Goal: Task Accomplishment & Management: Manage account settings

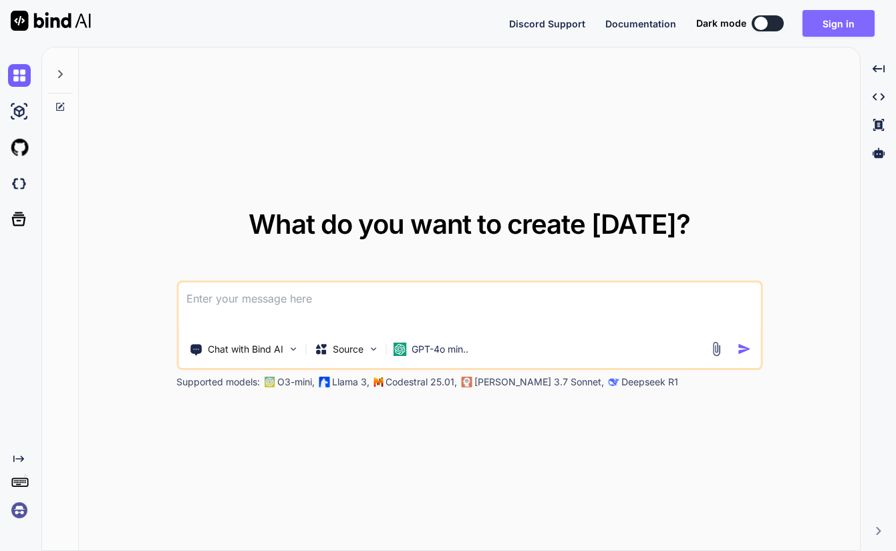
click at [837, 22] on button "Sign in" at bounding box center [839, 23] width 72 height 27
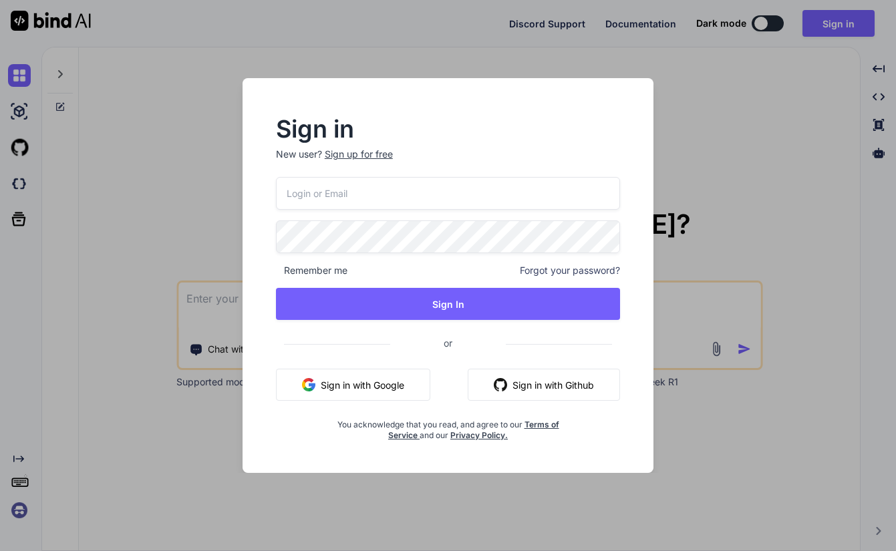
click at [337, 194] on input "email" at bounding box center [448, 193] width 345 height 33
type input "yadavshaurya755@gmail.com"
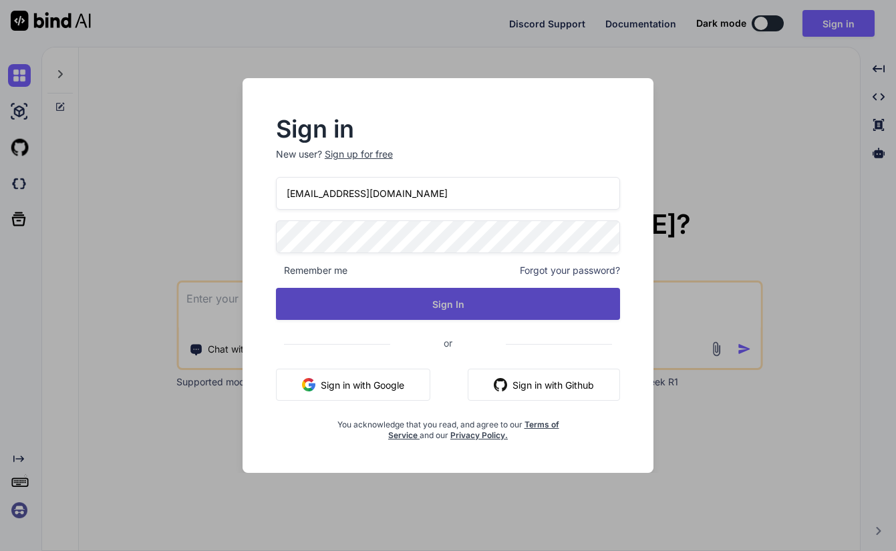
click at [384, 301] on button "Sign In" at bounding box center [448, 304] width 345 height 32
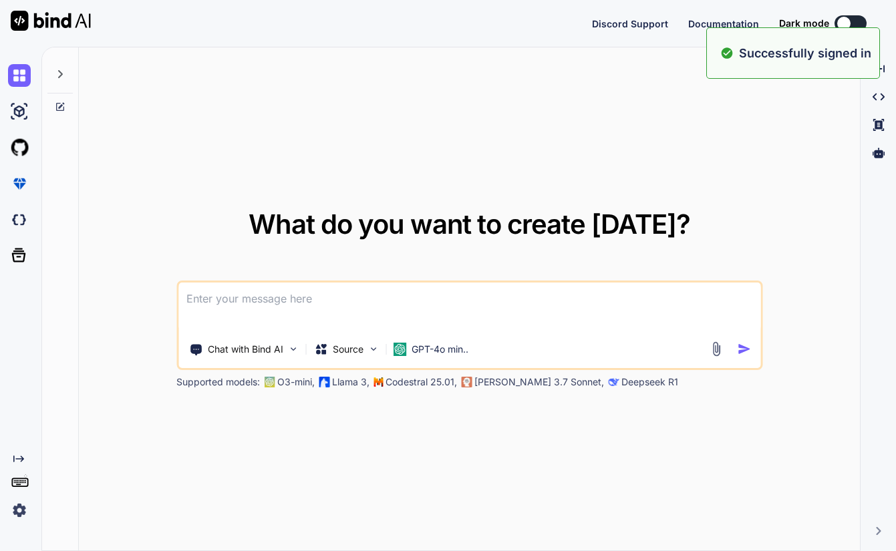
type textarea "x"
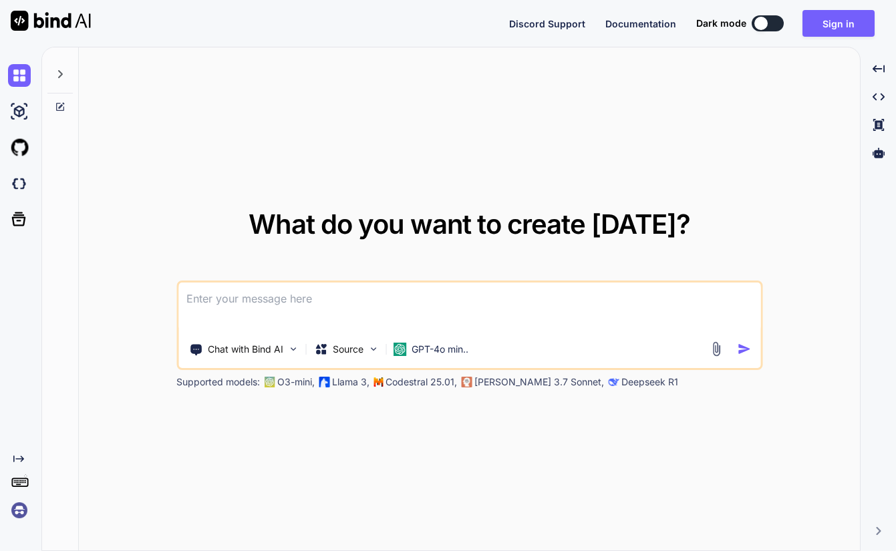
click at [289, 306] on textarea at bounding box center [469, 307] width 582 height 49
paste textarea
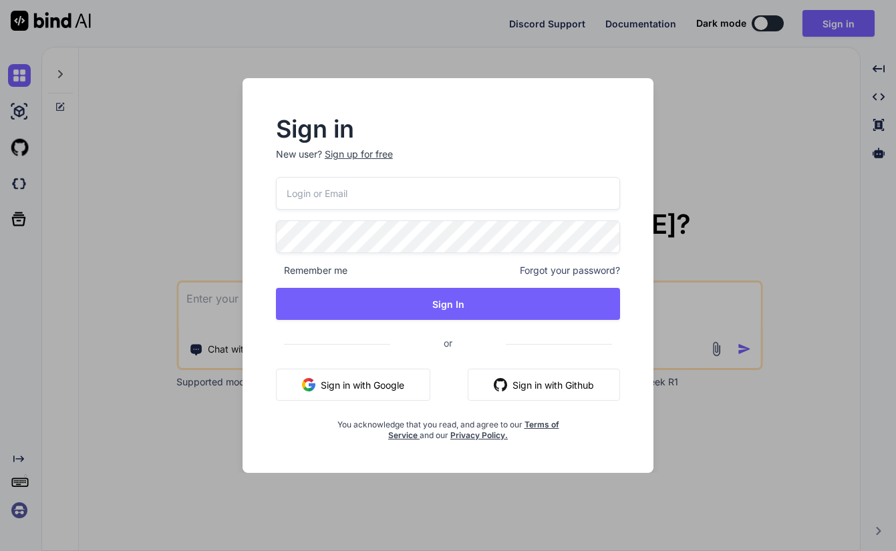
click at [330, 199] on input "email" at bounding box center [448, 193] width 345 height 33
type input "yadavshaurya755@gmail.com"
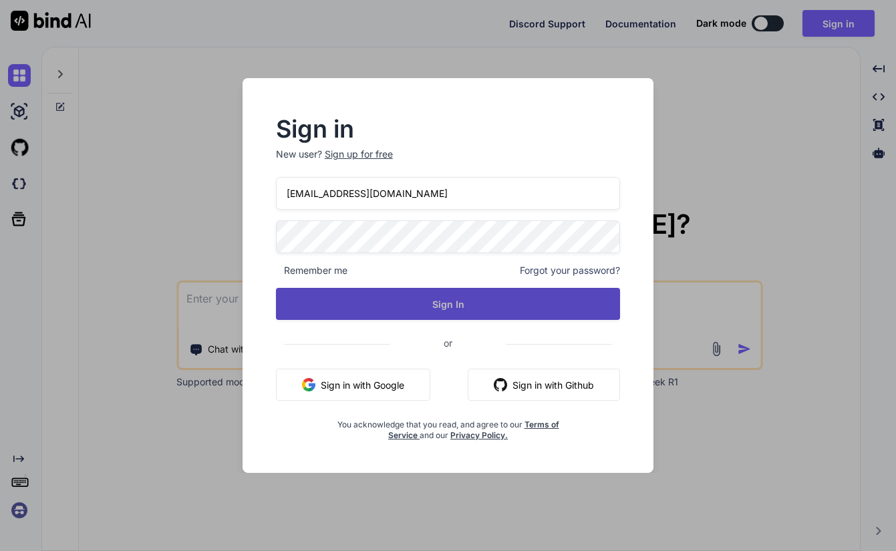
click at [413, 310] on button "Sign In" at bounding box center [448, 304] width 345 height 32
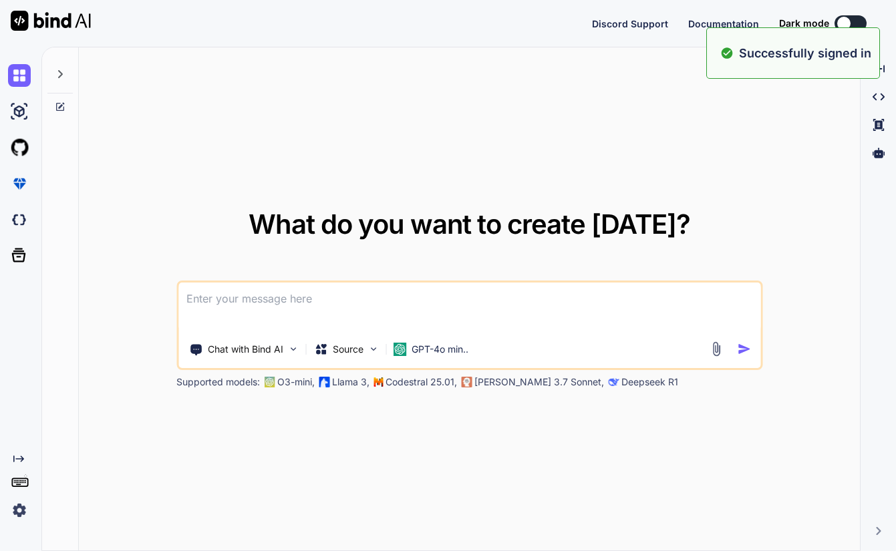
type textarea "x"
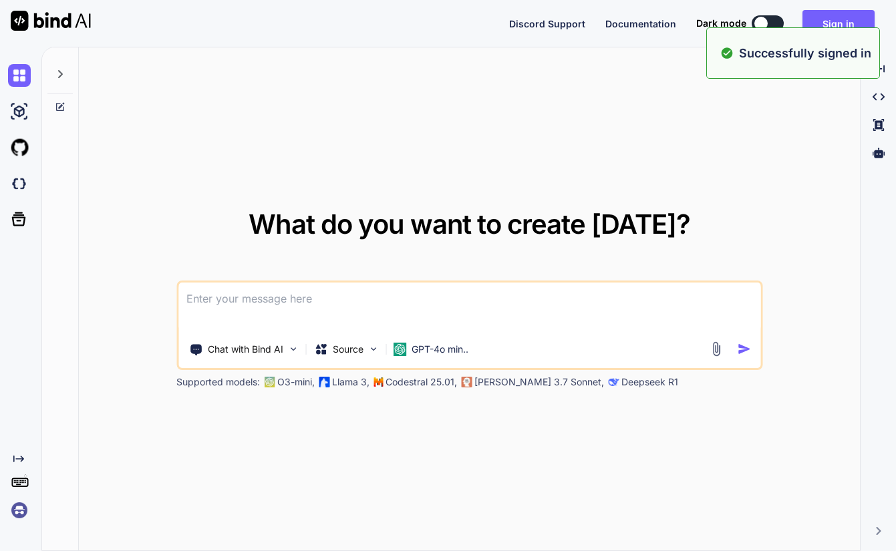
click at [775, 59] on p "Successfully signed in" at bounding box center [805, 53] width 132 height 18
click at [785, 56] on p "Successfully signed in" at bounding box center [805, 53] width 132 height 18
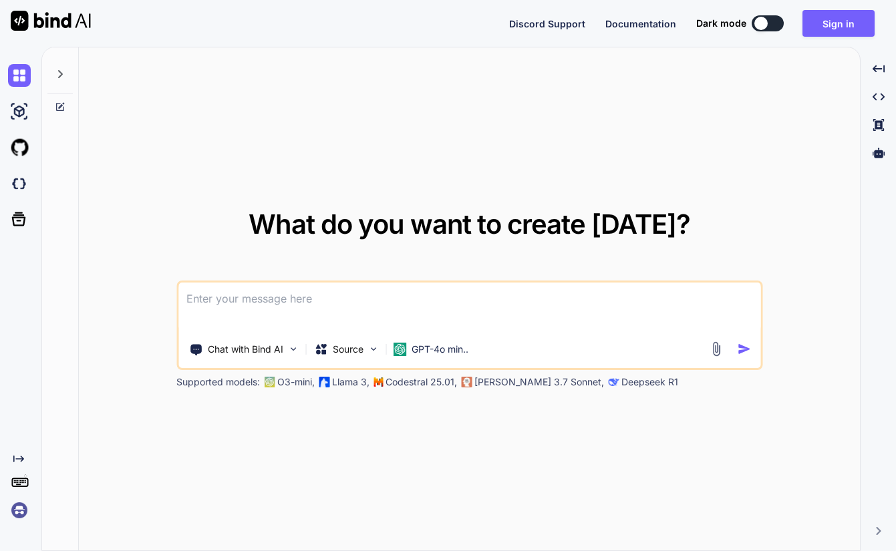
click at [262, 296] on textarea at bounding box center [469, 307] width 582 height 49
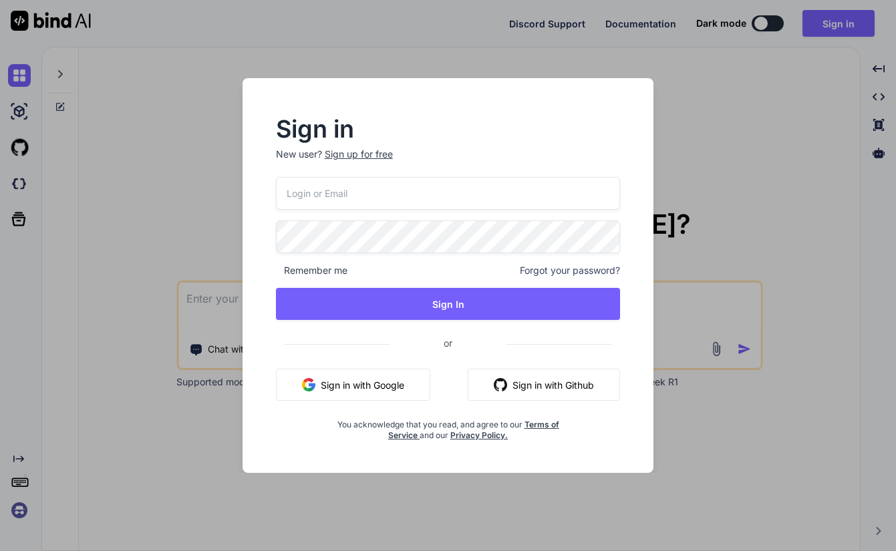
click at [376, 386] on button "Sign in with Google" at bounding box center [353, 385] width 154 height 32
